Goal: Complete application form

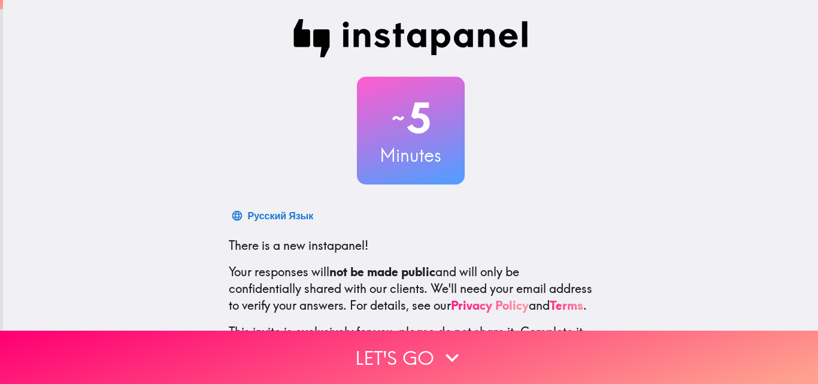
scroll to position [114, 0]
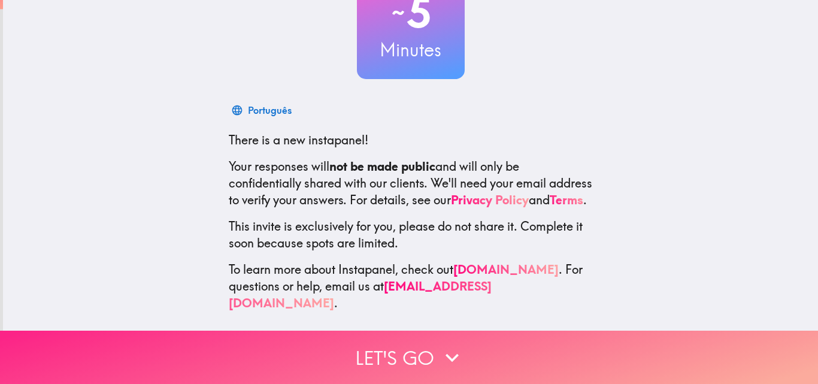
click at [409, 343] on button "Let's go" at bounding box center [409, 357] width 818 height 53
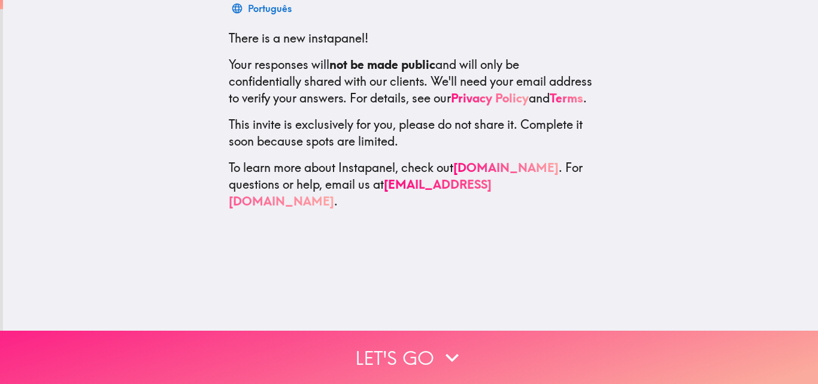
scroll to position [0, 0]
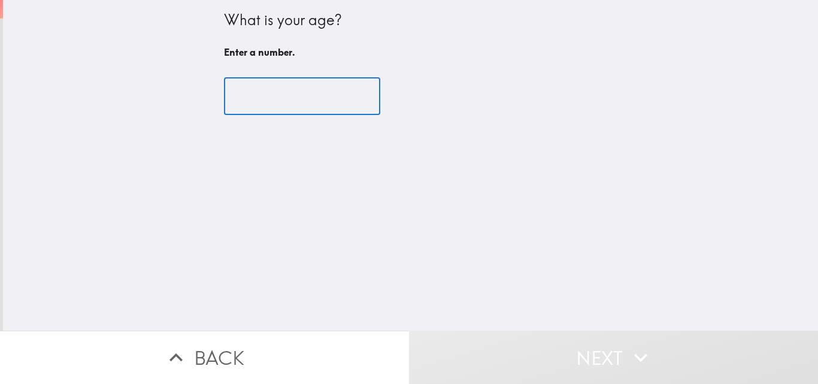
click at [319, 95] on input "number" at bounding box center [302, 96] width 156 height 37
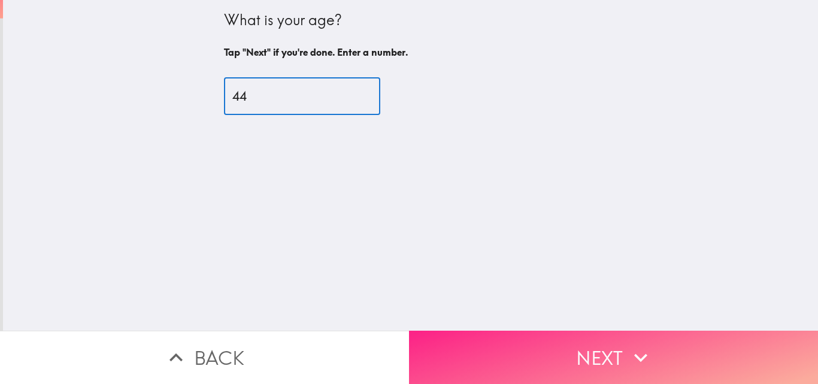
type input "44"
click at [575, 350] on button "Next" at bounding box center [613, 357] width 409 height 53
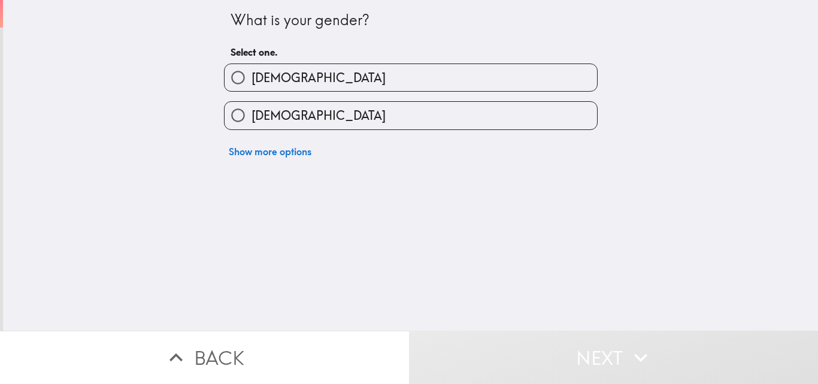
click at [350, 77] on label "[DEMOGRAPHIC_DATA]" at bounding box center [411, 77] width 373 height 27
click at [252, 77] on input "[DEMOGRAPHIC_DATA]" at bounding box center [238, 77] width 27 height 27
radio input "true"
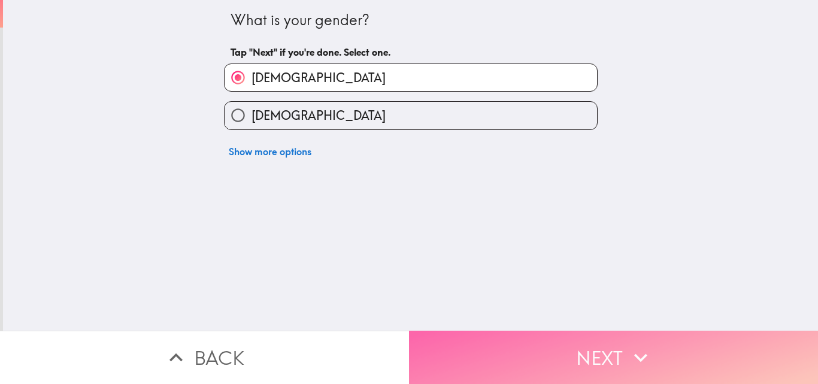
click at [528, 352] on button "Next" at bounding box center [613, 357] width 409 height 53
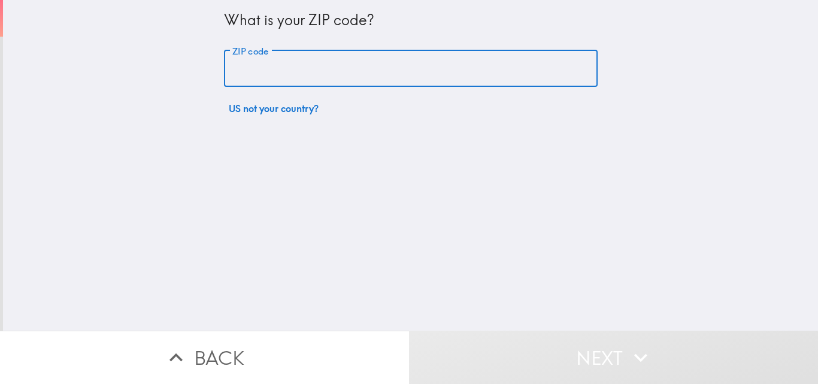
click at [300, 69] on input "ZIP code" at bounding box center [411, 68] width 374 height 37
type input "9"
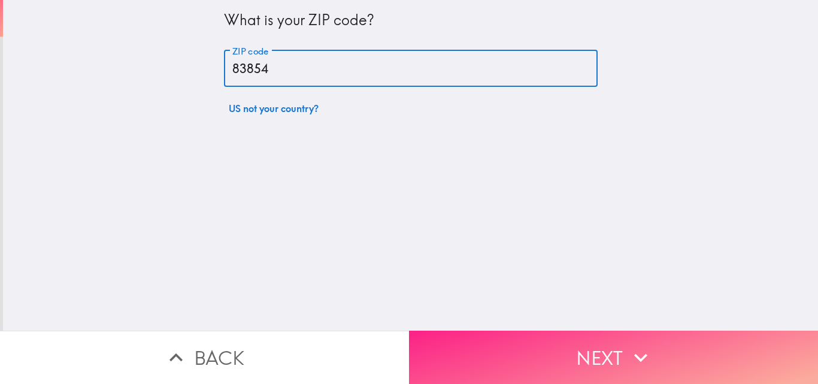
type input "83854"
click at [557, 344] on button "Next" at bounding box center [613, 357] width 409 height 53
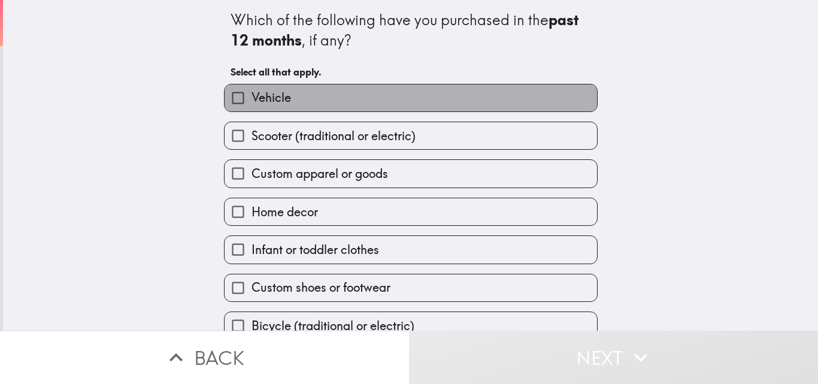
click at [344, 92] on label "Vehicle" at bounding box center [411, 97] width 373 height 27
click at [252, 92] on input "Vehicle" at bounding box center [238, 97] width 27 height 27
checkbox input "true"
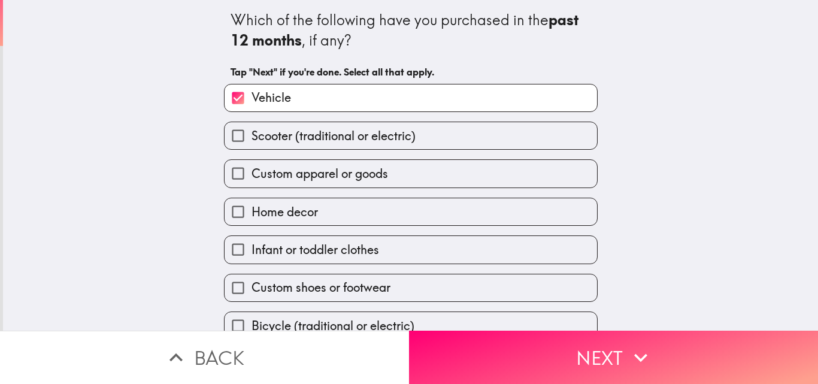
click at [326, 181] on span "Custom apparel or goods" at bounding box center [320, 173] width 137 height 17
click at [252, 181] on input "Custom apparel or goods" at bounding box center [238, 173] width 27 height 27
checkbox input "true"
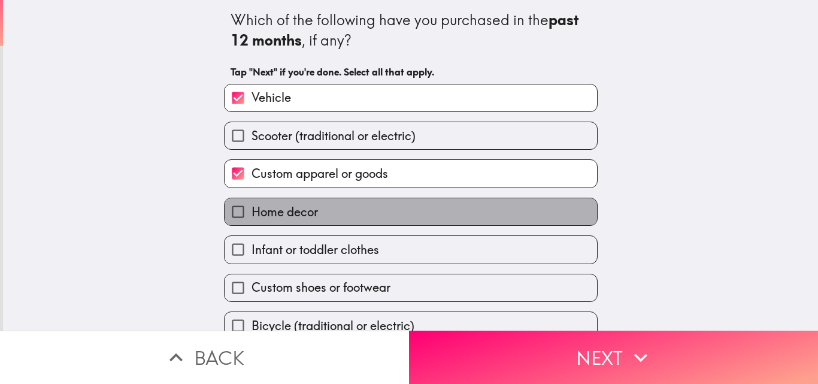
click at [313, 211] on label "Home decor" at bounding box center [411, 211] width 373 height 27
click at [252, 211] on input "Home decor" at bounding box center [238, 211] width 27 height 27
checkbox input "true"
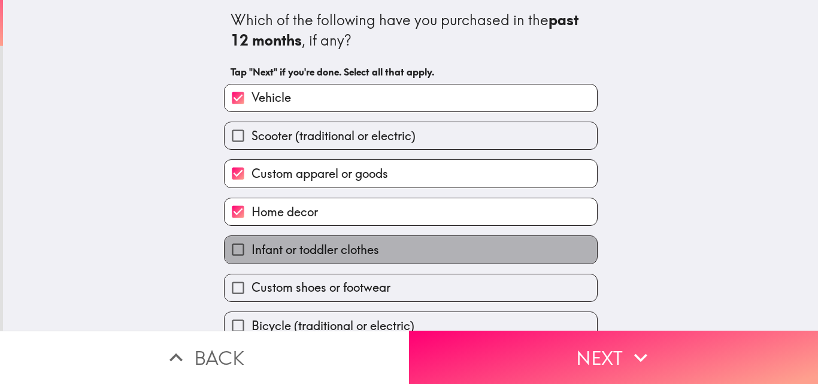
click at [298, 262] on label "Infant or toddler clothes" at bounding box center [411, 249] width 373 height 27
click at [252, 262] on input "Infant or toddler clothes" at bounding box center [238, 249] width 27 height 27
checkbox input "true"
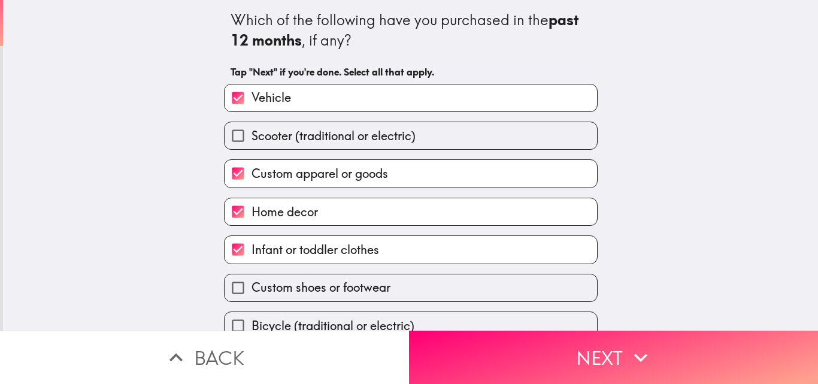
click at [295, 285] on span "Custom shoes or footwear" at bounding box center [321, 287] width 139 height 17
click at [252, 285] on input "Custom shoes or footwear" at bounding box center [238, 287] width 27 height 27
checkbox input "true"
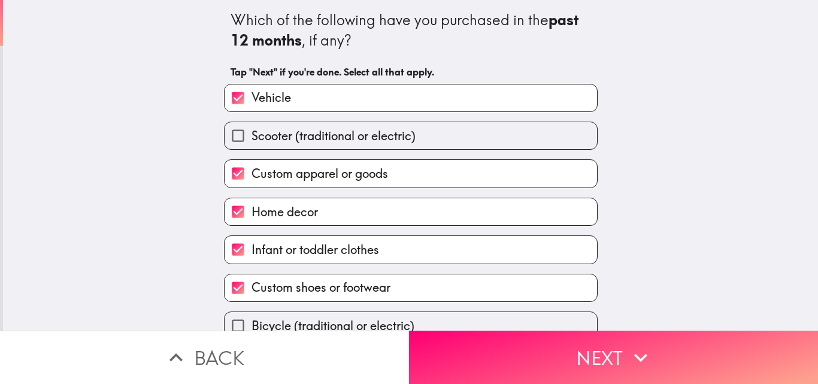
scroll to position [56, 0]
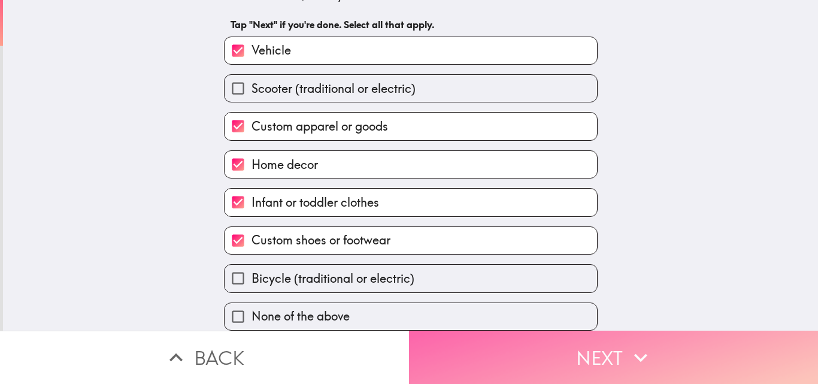
click at [582, 352] on button "Next" at bounding box center [613, 357] width 409 height 53
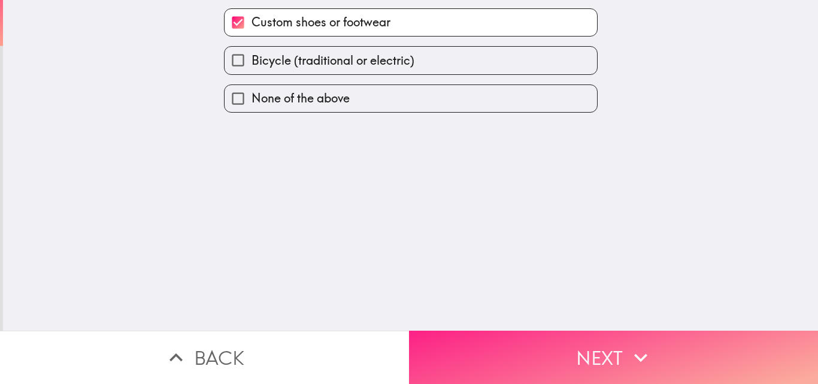
scroll to position [0, 0]
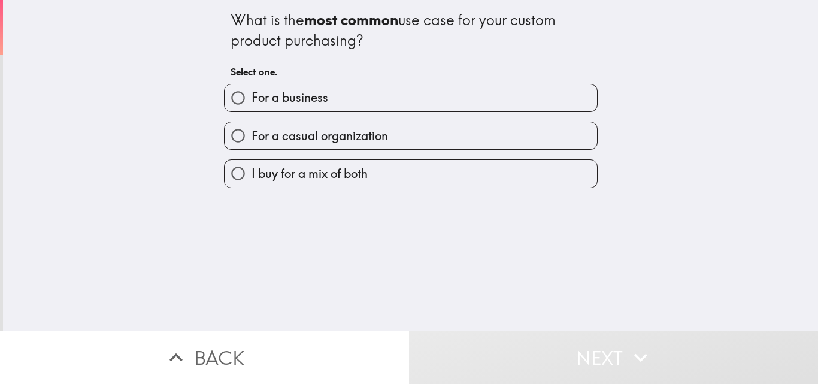
click at [355, 107] on label "For a business" at bounding box center [411, 97] width 373 height 27
click at [252, 107] on input "For a business" at bounding box center [238, 97] width 27 height 27
radio input "true"
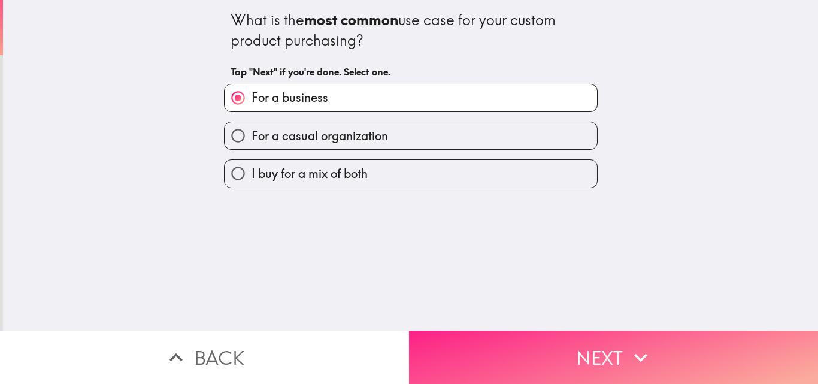
click at [628, 344] on icon "button" at bounding box center [641, 357] width 26 height 26
